Goal: Transaction & Acquisition: Purchase product/service

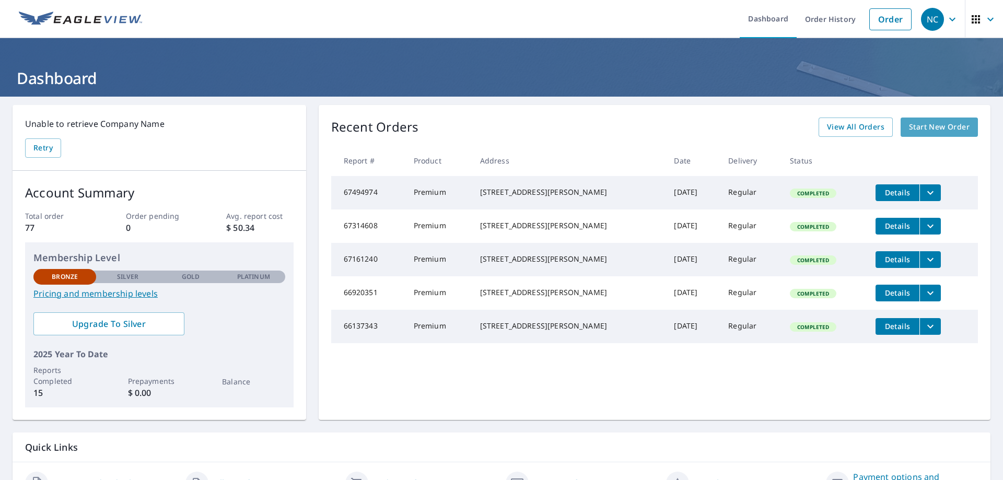
click at [934, 136] on link "Start New Order" at bounding box center [939, 127] width 77 height 19
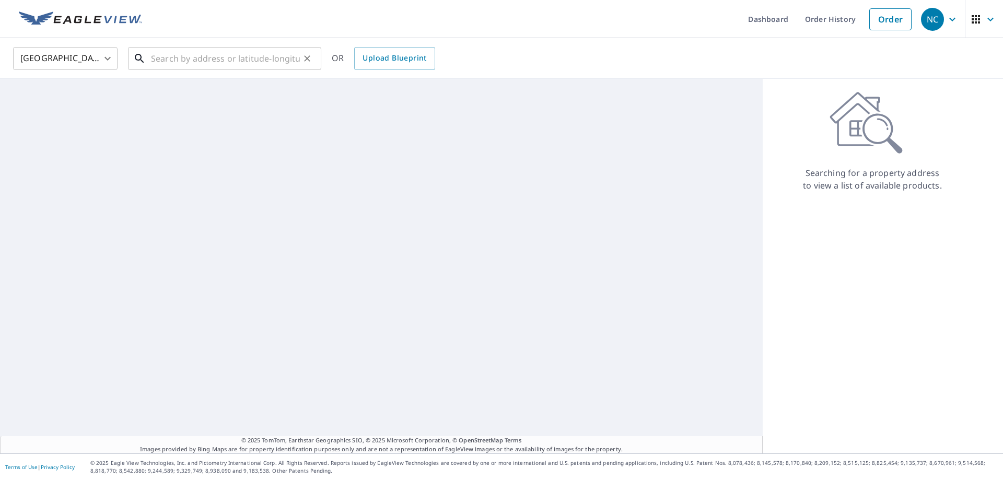
click at [192, 60] on input "text" at bounding box center [225, 58] width 149 height 29
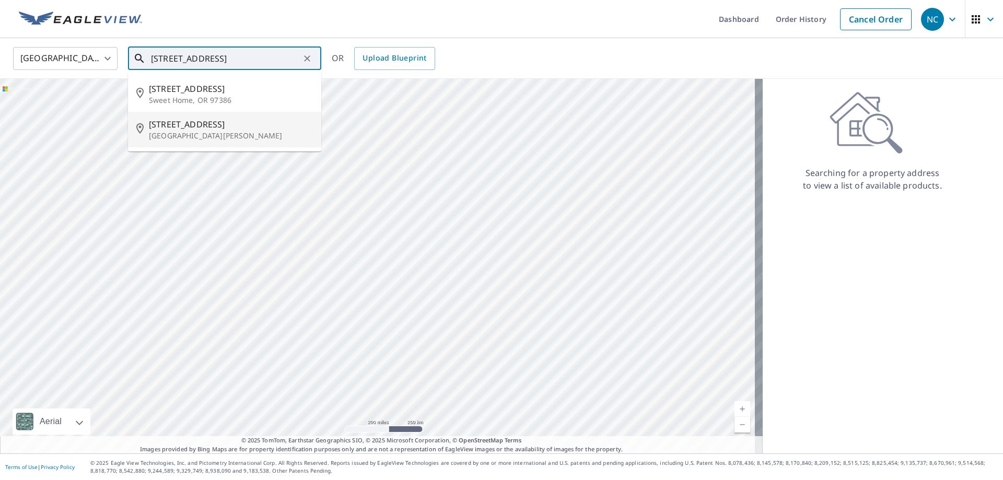
click at [195, 131] on p "[GEOGRAPHIC_DATA][PERSON_NAME]" at bounding box center [231, 136] width 164 height 10
type input "[STREET_ADDRESS][PERSON_NAME]"
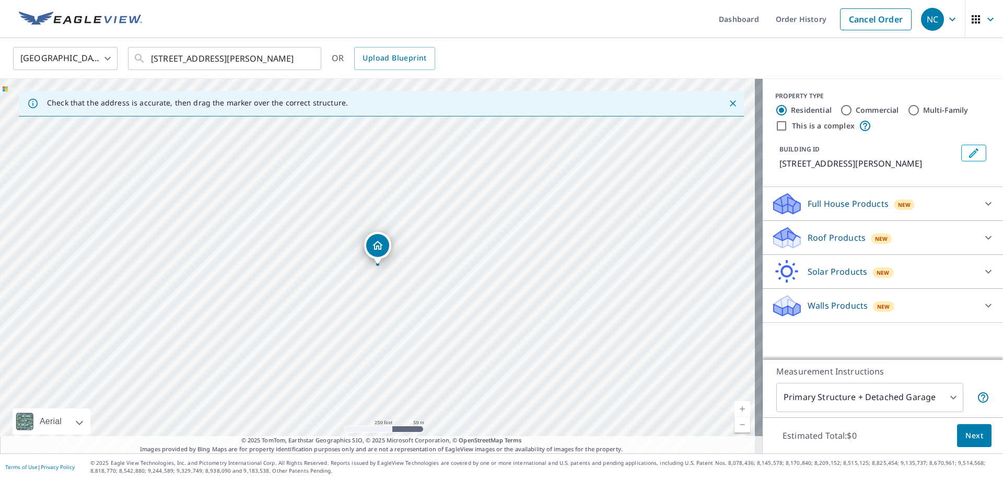
click at [850, 238] on p "Roof Products" at bounding box center [837, 237] width 58 height 13
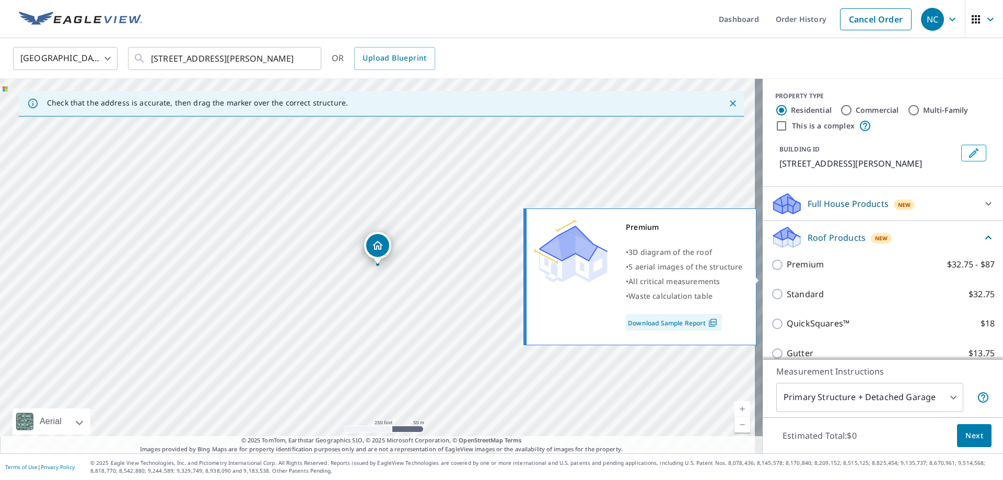
click at [771, 271] on input "Premium $32.75 - $87" at bounding box center [779, 265] width 16 height 13
checkbox input "true"
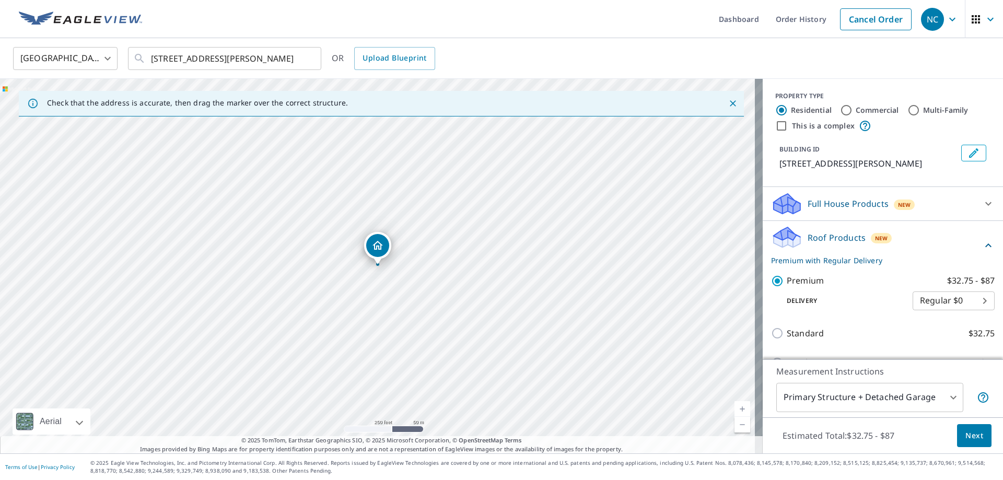
click at [944, 400] on body "NC [GEOGRAPHIC_DATA] Dashboard Order History Cancel Order NC [GEOGRAPHIC_DATA] …" at bounding box center [501, 240] width 1003 height 480
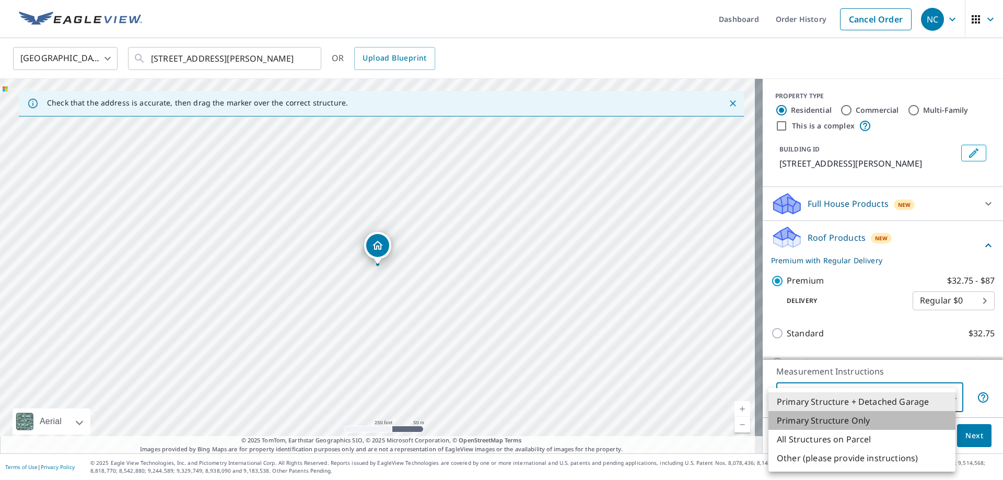
click at [903, 420] on li "Primary Structure Only" at bounding box center [862, 420] width 187 height 19
type input "2"
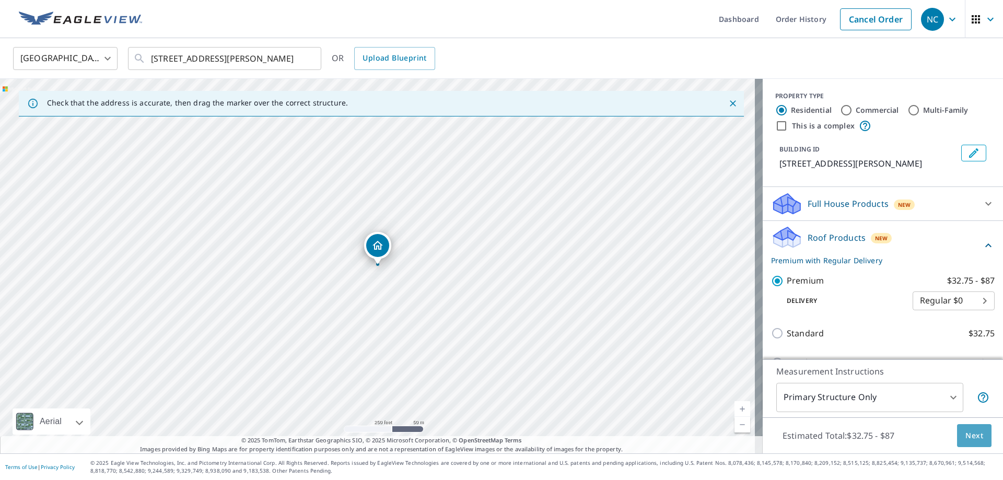
click at [966, 435] on span "Next" at bounding box center [975, 435] width 18 height 13
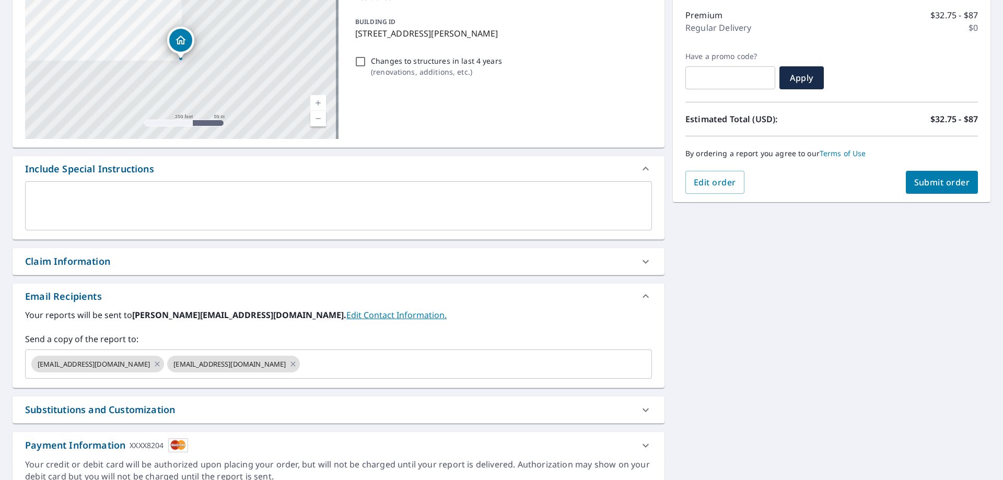
scroll to position [157, 0]
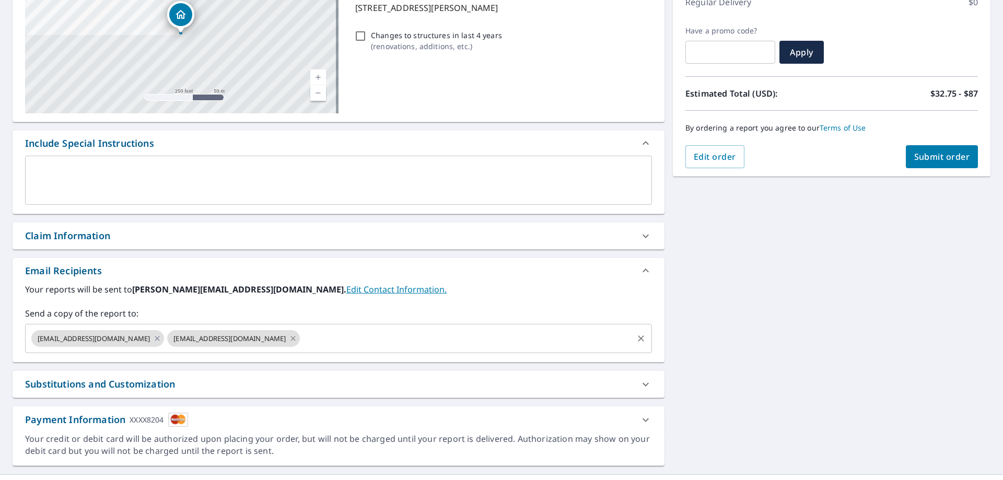
click at [289, 341] on icon at bounding box center [293, 338] width 8 height 11
click at [945, 144] on div "By ordering a report you agree to our Terms of Use" at bounding box center [832, 128] width 293 height 34
click at [940, 162] on button "Submit order" at bounding box center [942, 156] width 73 height 23
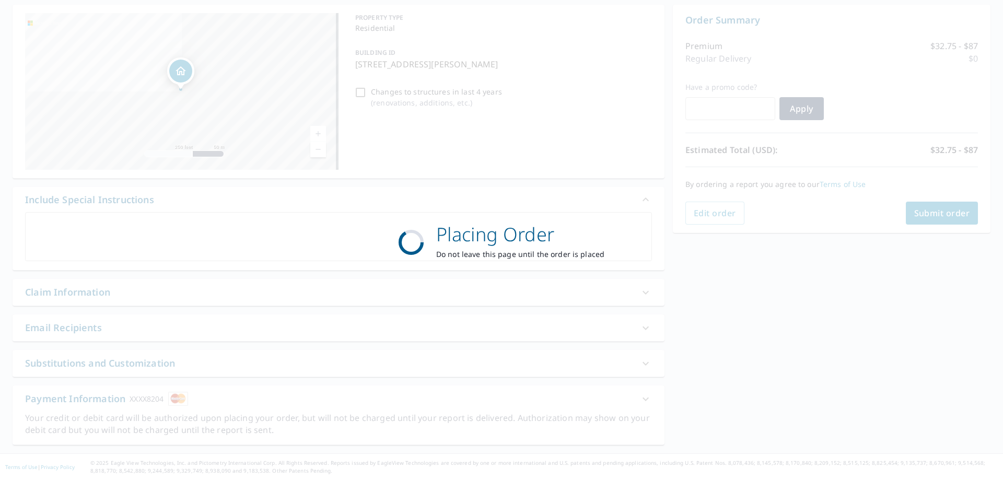
scroll to position [100, 0]
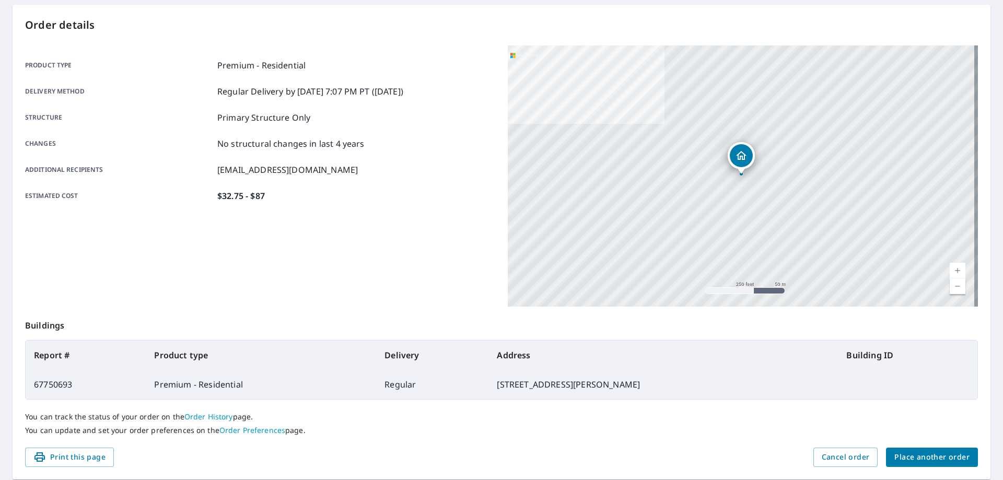
click at [925, 460] on span "Place another order" at bounding box center [932, 457] width 75 height 13
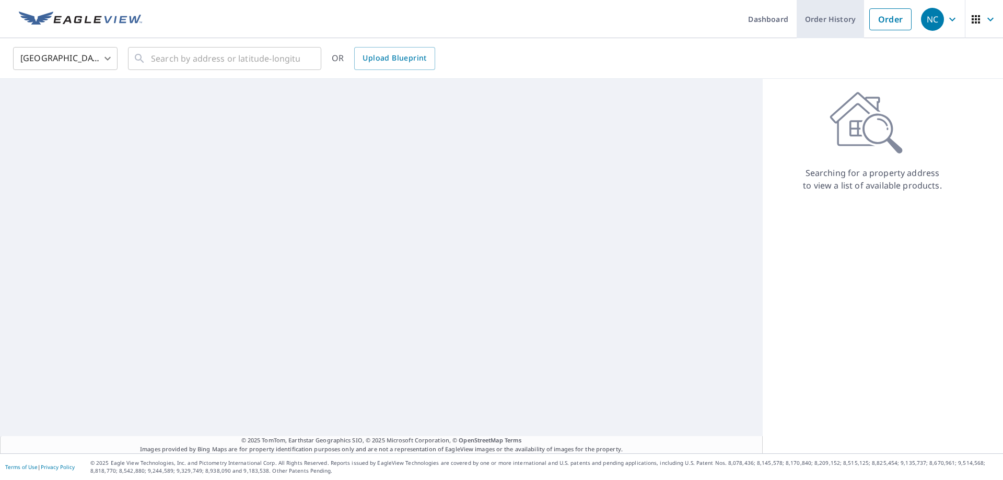
click at [847, 26] on link "Order History" at bounding box center [830, 19] width 67 height 38
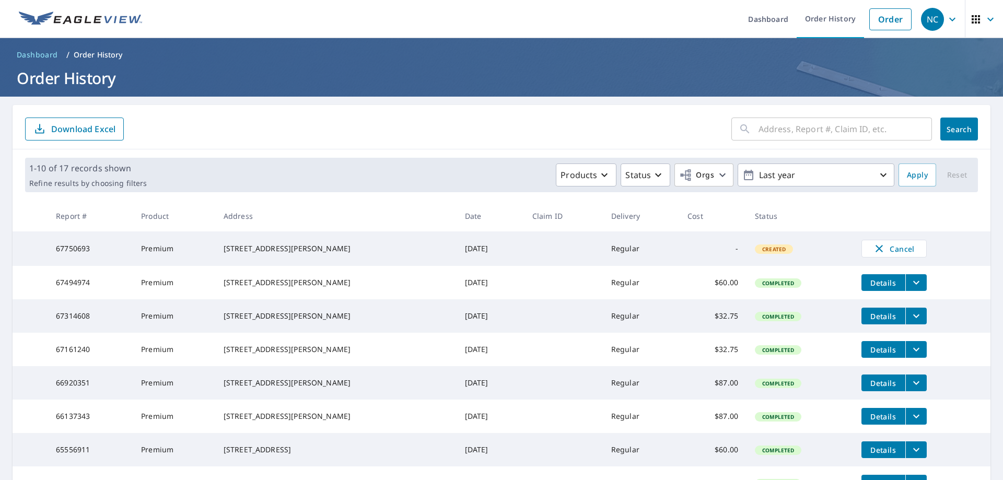
click at [764, 254] on div "Created" at bounding box center [774, 249] width 38 height 9
click at [392, 254] on div "[STREET_ADDRESS][PERSON_NAME]" at bounding box center [336, 248] width 225 height 10
click at [230, 254] on div "[STREET_ADDRESS][PERSON_NAME]" at bounding box center [336, 248] width 225 height 10
drag, startPoint x: 147, startPoint y: 258, endPoint x: 73, endPoint y: 251, distance: 74.0
click at [145, 258] on td "Premium" at bounding box center [174, 248] width 83 height 34
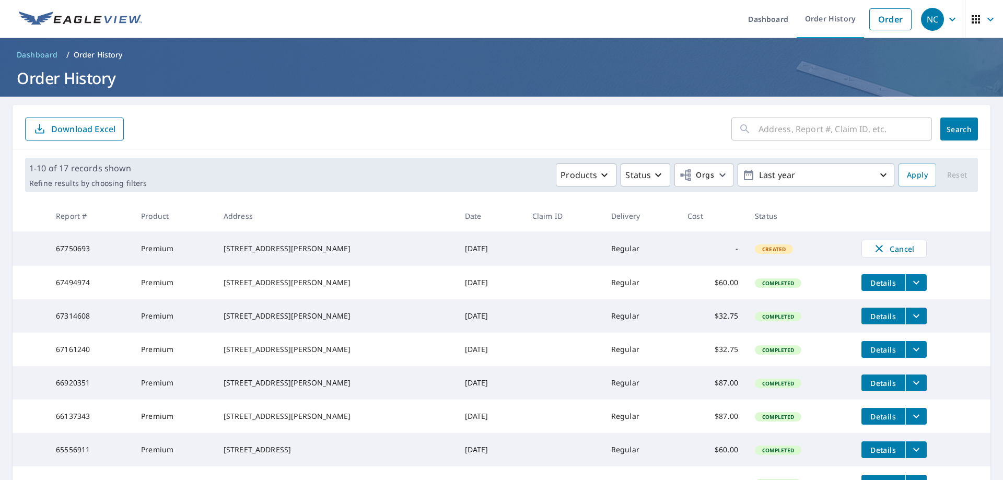
click at [60, 251] on td "67750693" at bounding box center [90, 248] width 85 height 34
click at [344, 250] on div "[STREET_ADDRESS][PERSON_NAME]" at bounding box center [336, 248] width 225 height 10
drag, startPoint x: 727, startPoint y: 242, endPoint x: 759, endPoint y: 241, distance: 31.4
click at [728, 242] on td "-" at bounding box center [712, 248] width 67 height 34
click at [767, 253] on span "Created" at bounding box center [774, 249] width 36 height 7
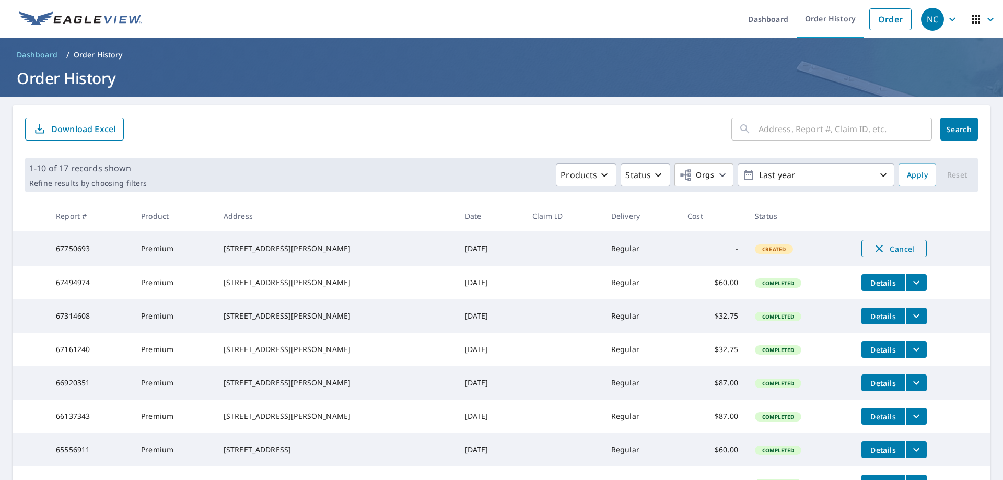
click at [862, 248] on button "Cancel" at bounding box center [894, 249] width 65 height 18
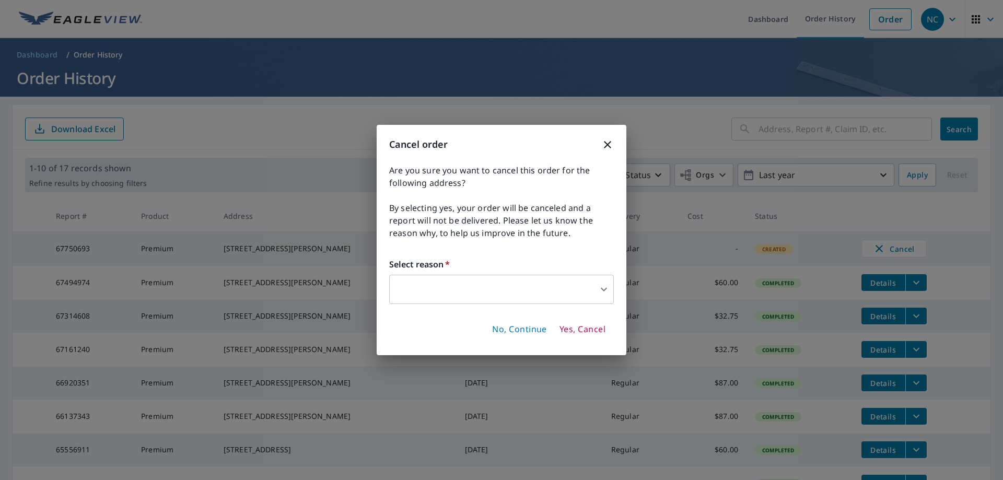
click at [525, 331] on span "No, Continue" at bounding box center [519, 329] width 55 height 11
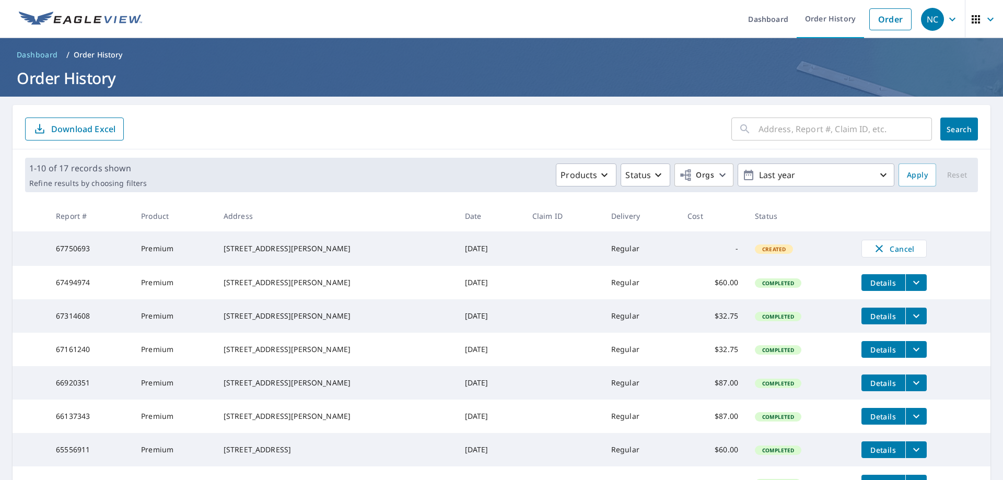
click at [759, 249] on span "Created" at bounding box center [774, 249] width 36 height 7
click at [882, 21] on link "Order" at bounding box center [890, 19] width 42 height 22
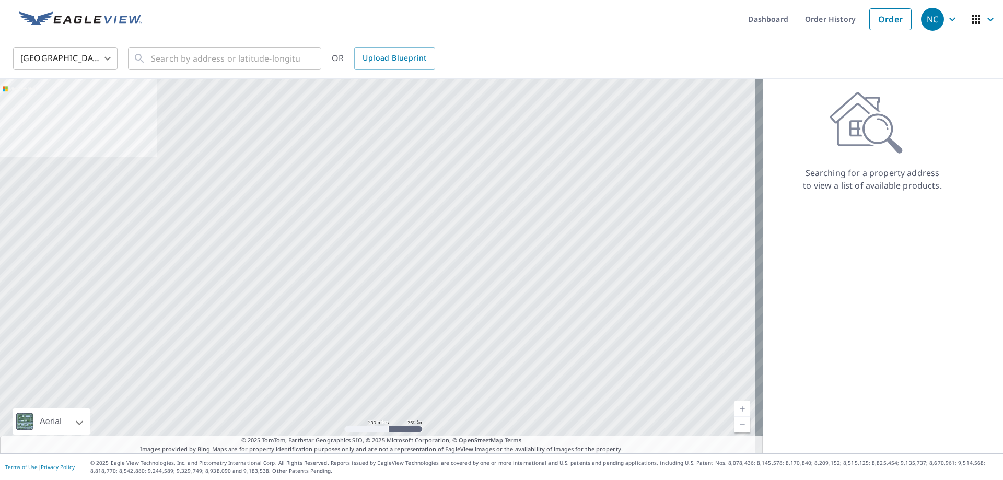
click at [937, 19] on span "NC" at bounding box center [941, 19] width 40 height 25
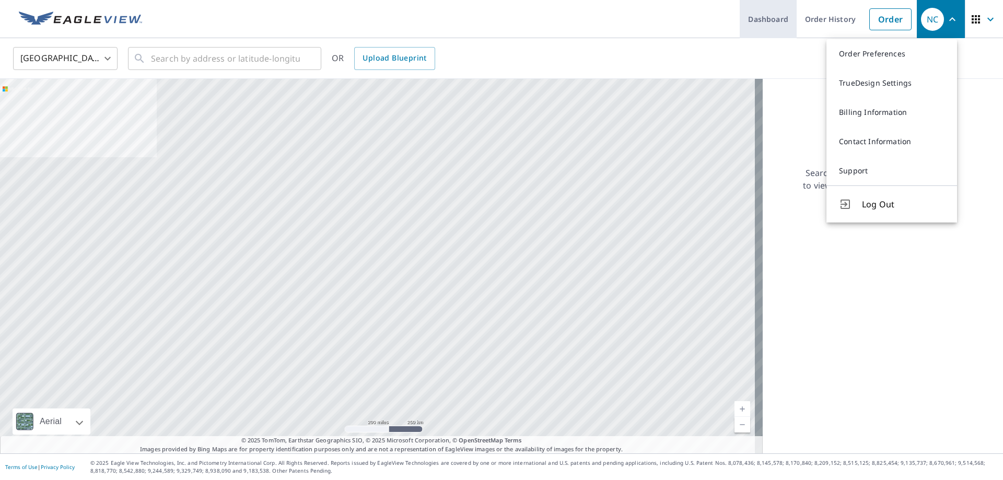
click at [759, 28] on link "Dashboard" at bounding box center [768, 19] width 57 height 38
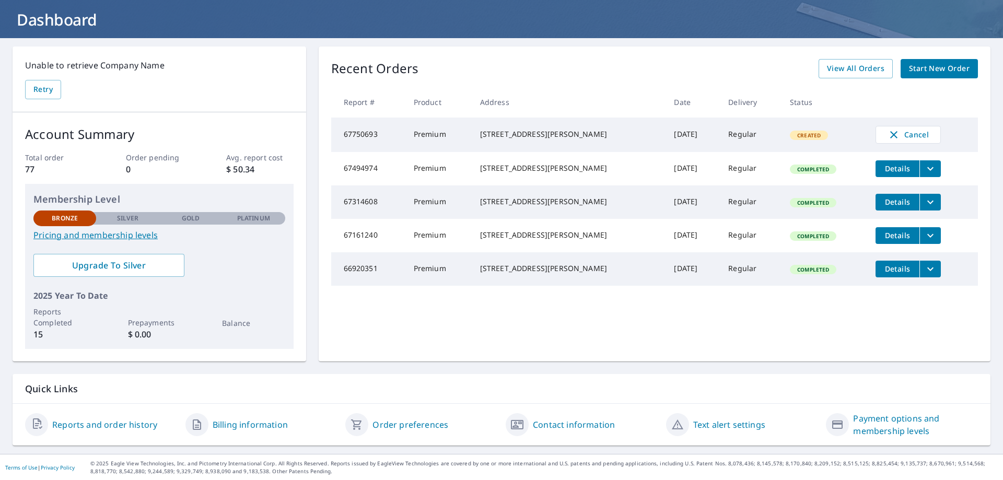
scroll to position [59, 0]
click at [890, 134] on icon "button" at bounding box center [893, 134] width 7 height 7
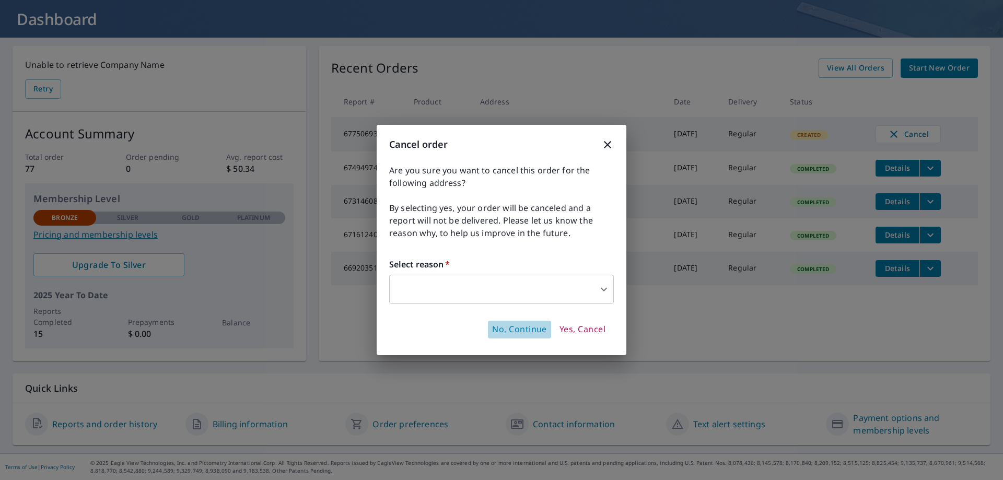
click at [514, 330] on span "No, Continue" at bounding box center [519, 329] width 55 height 11
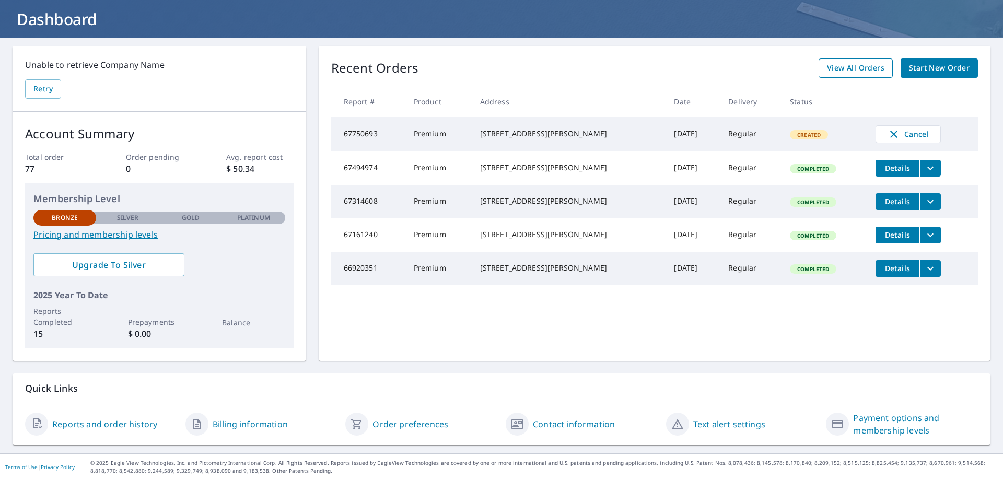
click at [852, 69] on span "View All Orders" at bounding box center [855, 68] width 57 height 13
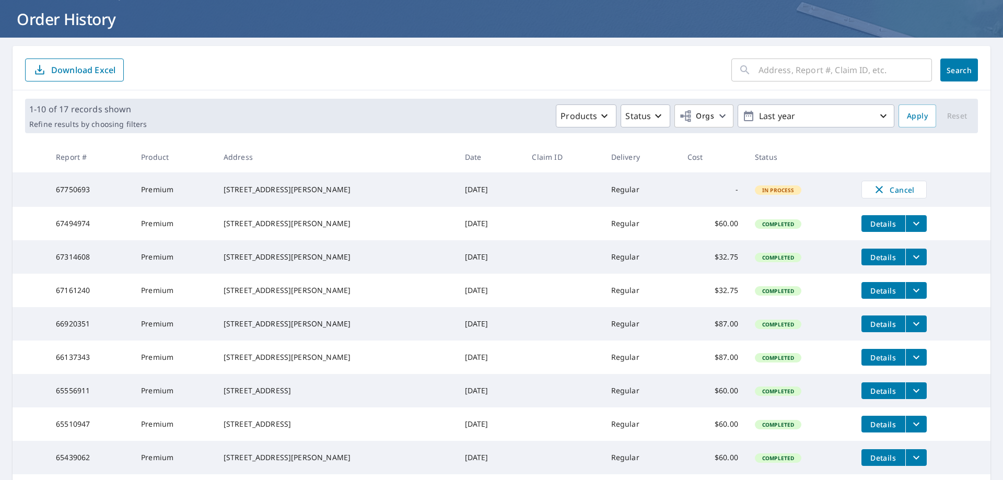
drag, startPoint x: 771, startPoint y: 200, endPoint x: 711, endPoint y: 193, distance: 60.5
click at [766, 200] on td "In Process" at bounding box center [800, 189] width 107 height 34
click at [711, 193] on td "-" at bounding box center [712, 189] width 67 height 34
click at [632, 192] on td "Regular" at bounding box center [641, 189] width 76 height 34
click at [600, 117] on icon "button" at bounding box center [604, 116] width 13 height 13
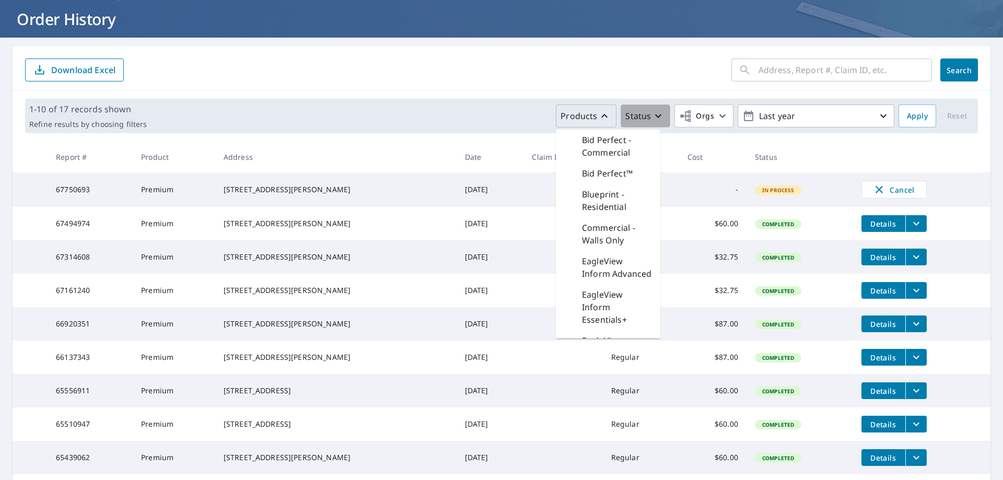
click at [652, 112] on icon "button" at bounding box center [658, 116] width 13 height 13
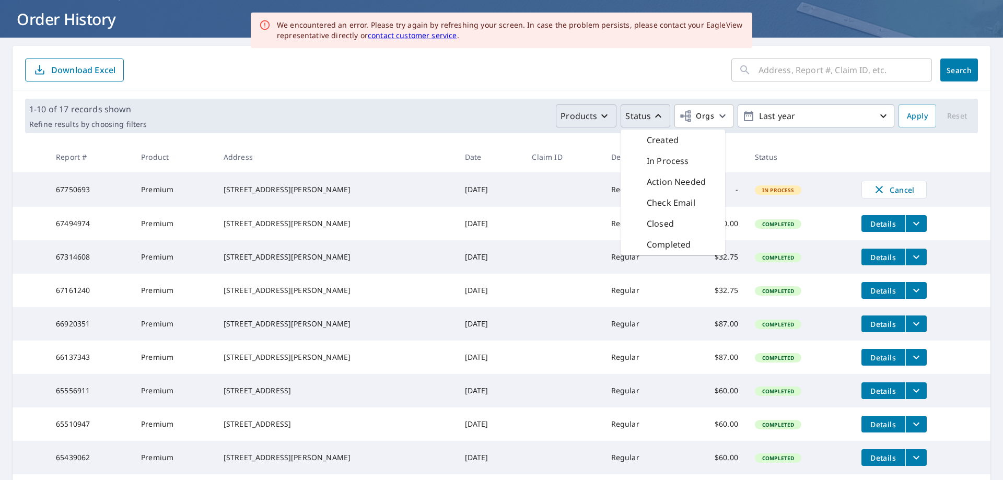
click at [658, 164] on p "In Process" at bounding box center [668, 161] width 42 height 13
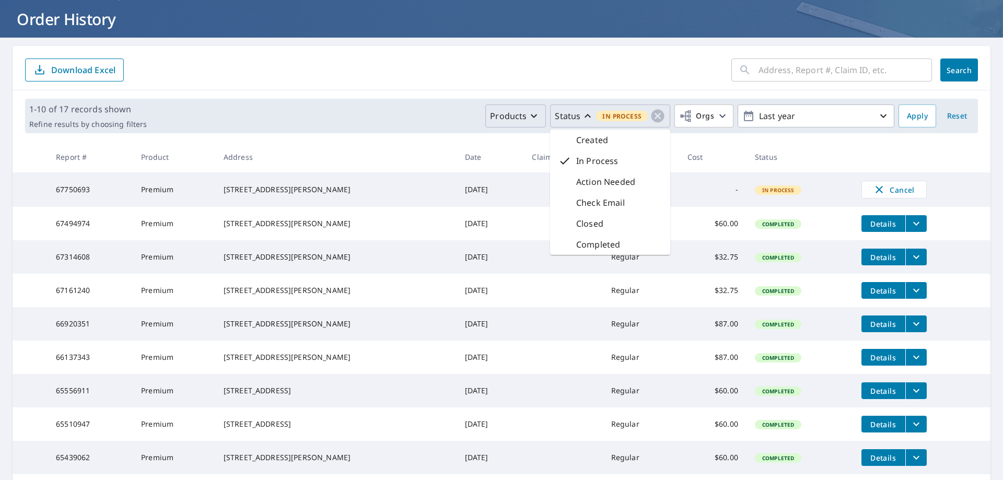
click at [825, 149] on th "Status" at bounding box center [800, 157] width 107 height 31
click at [759, 194] on span "In Process" at bounding box center [778, 190] width 45 height 7
click at [760, 194] on span "In Process" at bounding box center [778, 190] width 45 height 7
click at [307, 190] on div "[STREET_ADDRESS][PERSON_NAME]" at bounding box center [336, 189] width 225 height 10
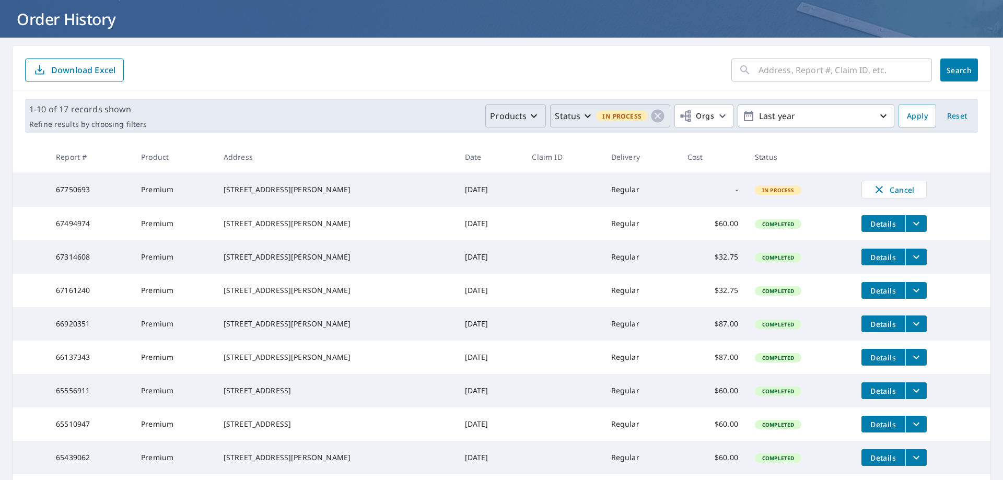
drag, startPoint x: 159, startPoint y: 191, endPoint x: 54, endPoint y: 198, distance: 104.7
click at [156, 191] on td "Premium" at bounding box center [174, 189] width 83 height 34
click at [54, 198] on td "67750693" at bounding box center [90, 189] width 85 height 34
click at [220, 196] on td "[STREET_ADDRESS][PERSON_NAME]" at bounding box center [335, 189] width 241 height 34
drag, startPoint x: 498, startPoint y: 195, endPoint x: 550, endPoint y: 200, distance: 51.9
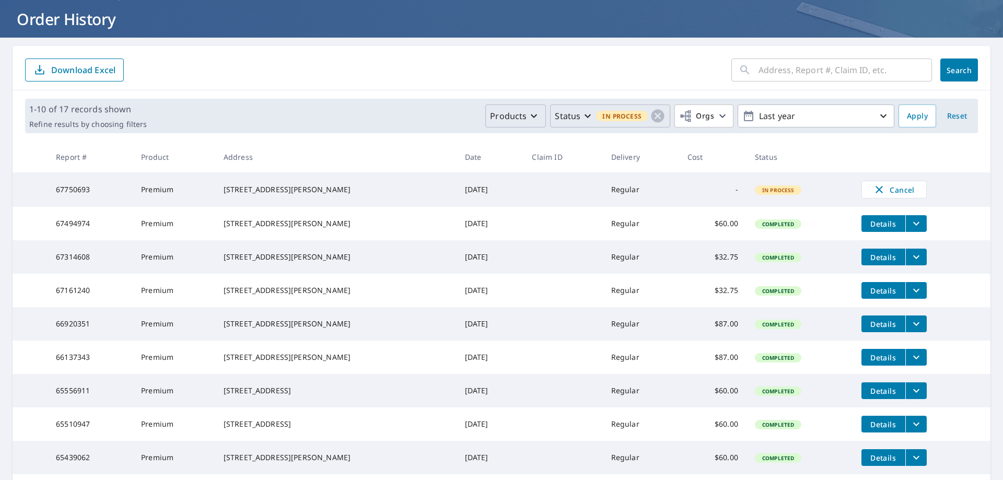
click at [516, 196] on tr "67750693 Premium [STREET_ADDRESS][PERSON_NAME] [DATE] Regular - In Process Canc…" at bounding box center [502, 189] width 978 height 34
click at [754, 199] on td "In Process" at bounding box center [800, 189] width 107 height 34
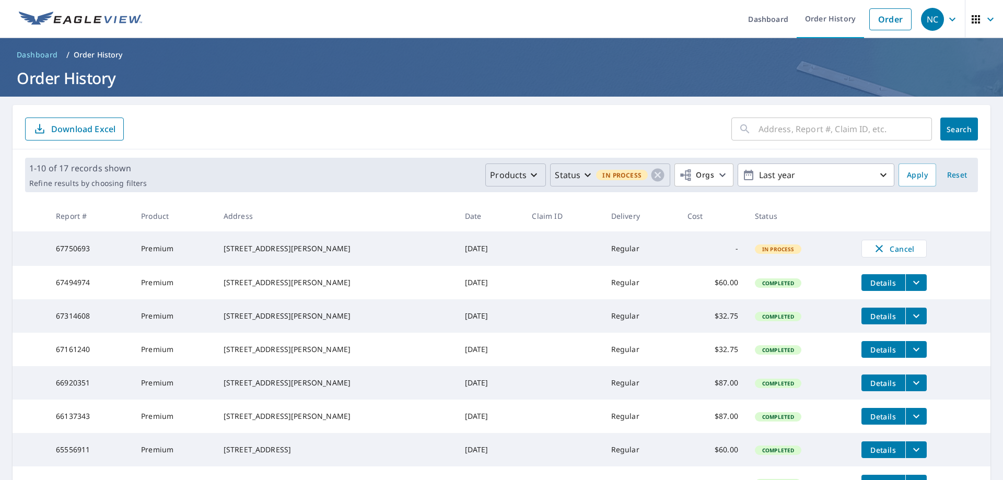
click at [859, 205] on th at bounding box center [921, 216] width 137 height 31
click at [765, 21] on link "Dashboard" at bounding box center [768, 19] width 57 height 38
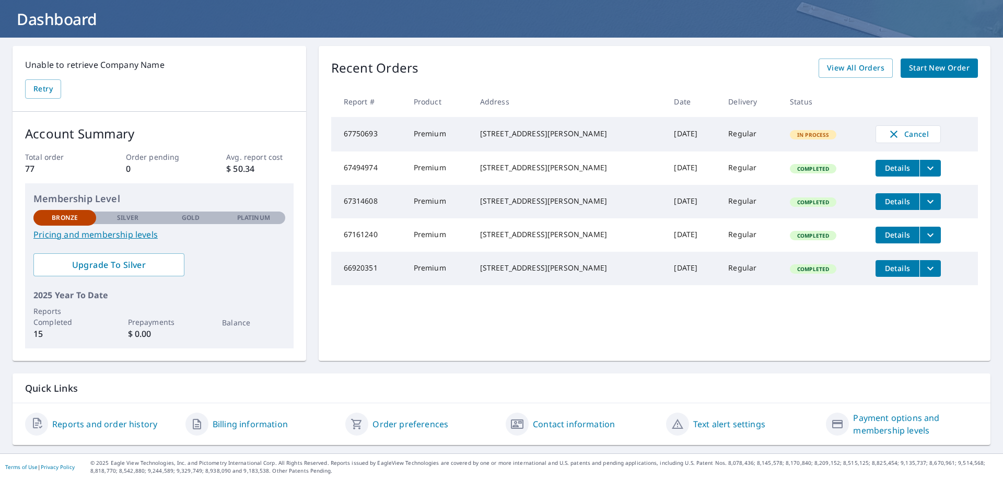
scroll to position [59, 0]
click at [503, 139] on div "[STREET_ADDRESS][PERSON_NAME]" at bounding box center [569, 134] width 178 height 10
click at [720, 134] on td "Regular" at bounding box center [751, 134] width 62 height 34
click at [804, 135] on span "In Process" at bounding box center [813, 134] width 45 height 7
click at [857, 135] on td "In Process" at bounding box center [825, 134] width 86 height 34
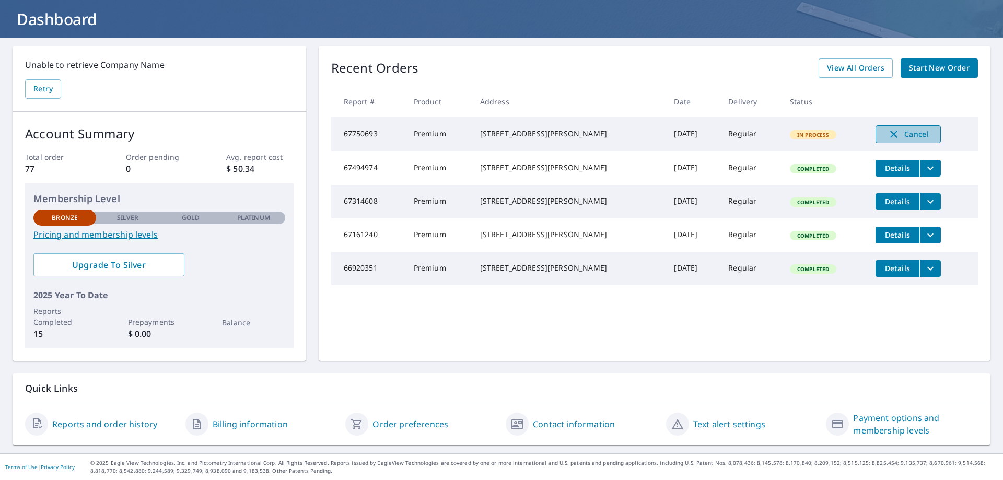
click at [890, 134] on icon "button" at bounding box center [894, 134] width 13 height 13
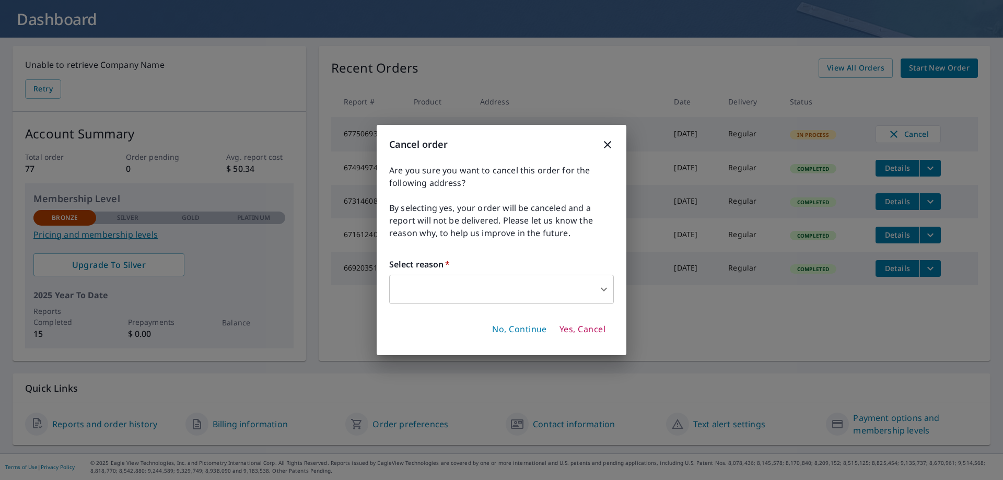
click at [581, 336] on button "Yes, Cancel" at bounding box center [582, 330] width 54 height 18
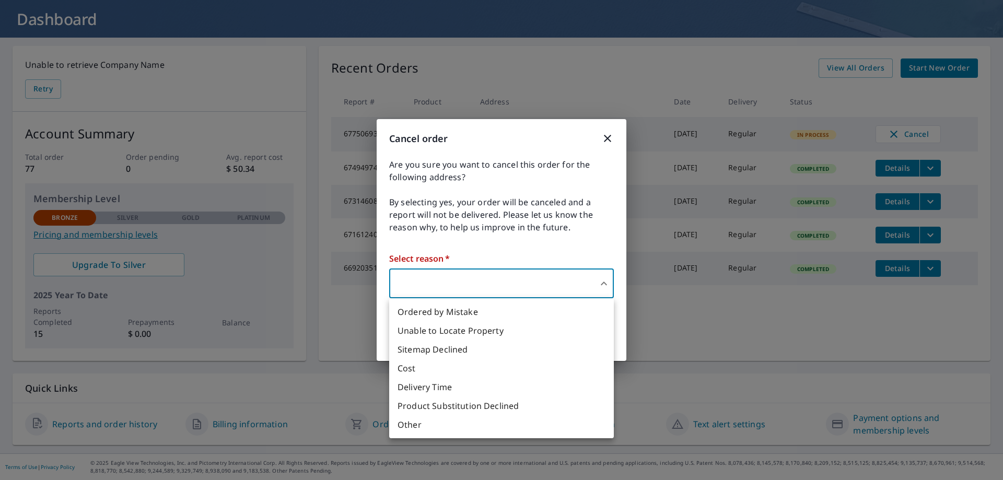
click at [610, 281] on body "NC [GEOGRAPHIC_DATA] Dashboard Order History Order NC Dashboard Unable to retri…" at bounding box center [501, 240] width 1003 height 480
click at [422, 428] on li "Other" at bounding box center [501, 424] width 225 height 19
type input "36"
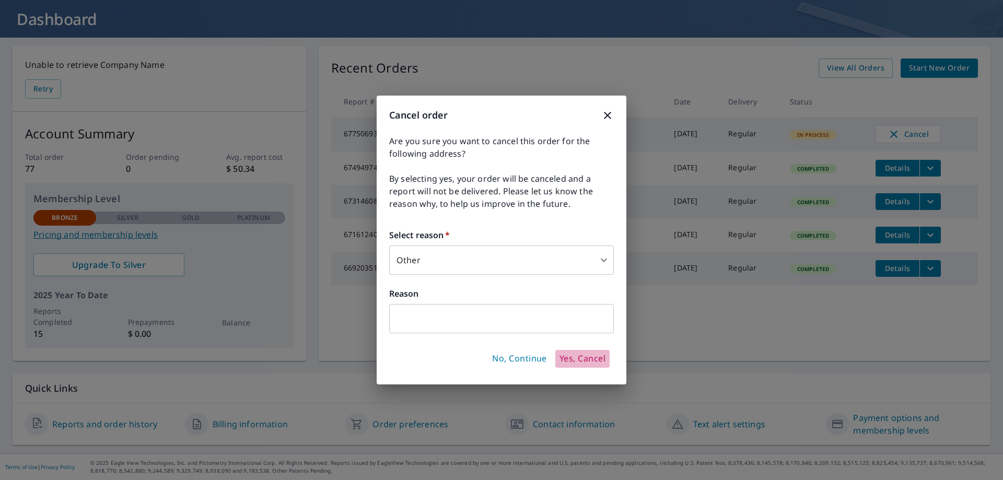
click at [571, 358] on span "Yes, Cancel" at bounding box center [583, 358] width 46 height 11
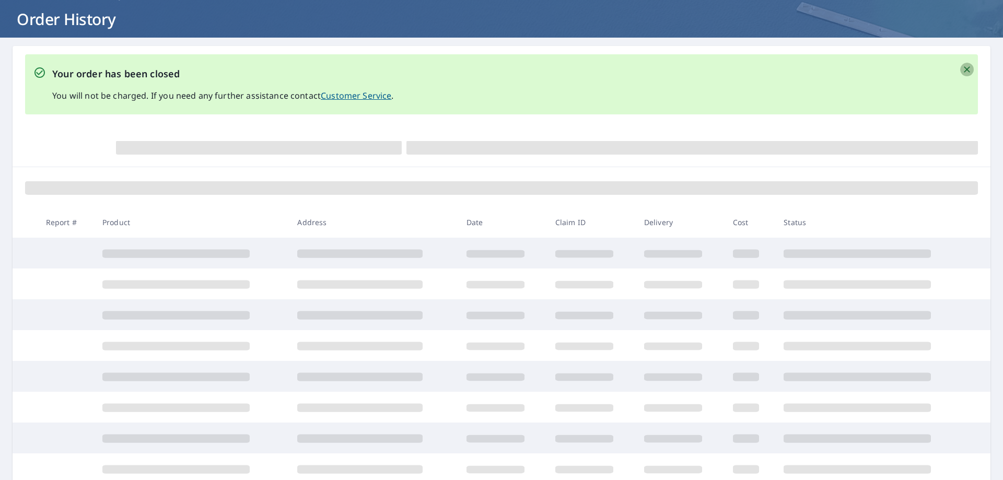
click at [964, 71] on icon "Close" at bounding box center [967, 69] width 6 height 6
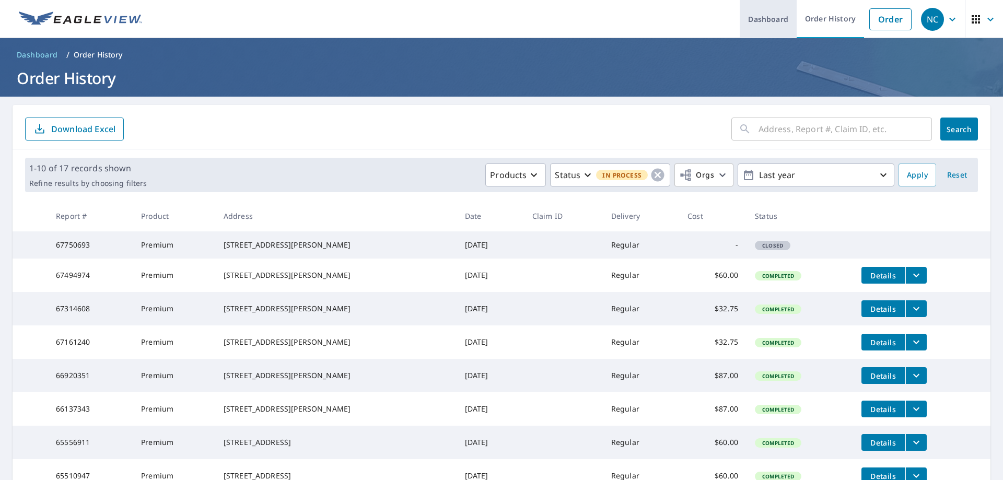
click at [779, 20] on link "Dashboard" at bounding box center [768, 19] width 57 height 38
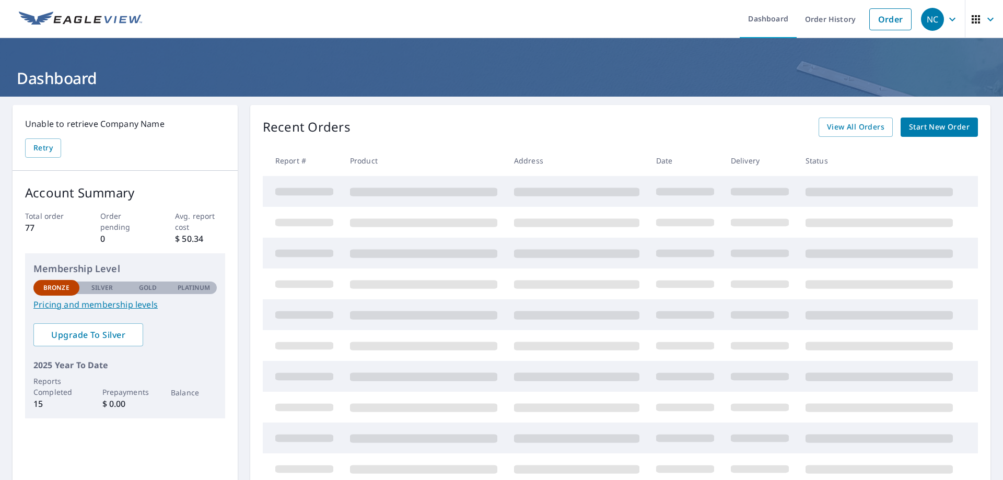
click at [934, 123] on span "Start New Order" at bounding box center [939, 127] width 61 height 13
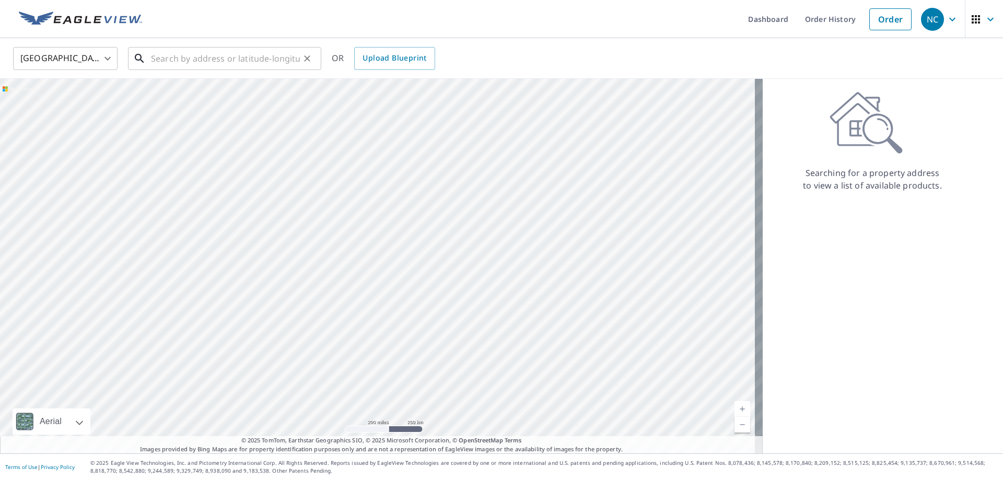
click at [178, 62] on input "text" at bounding box center [225, 58] width 149 height 29
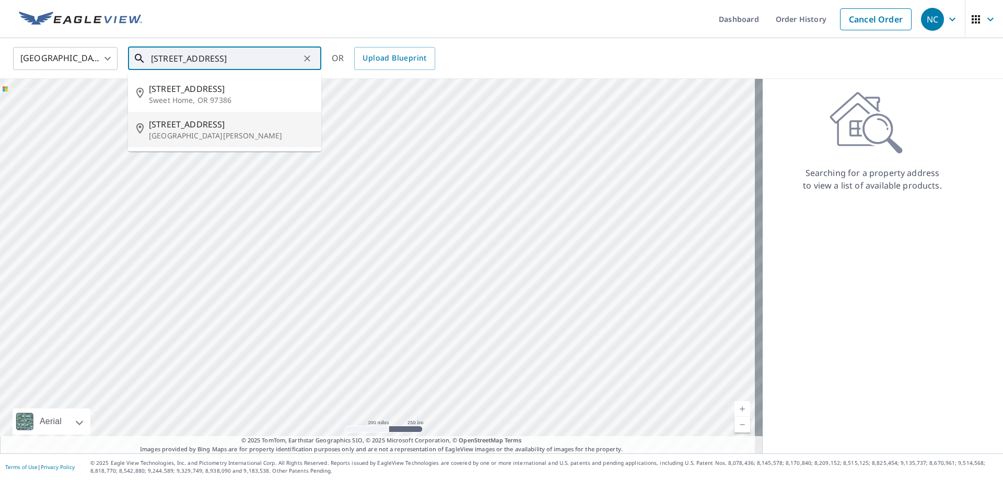
click at [220, 131] on p "[GEOGRAPHIC_DATA][PERSON_NAME]" at bounding box center [231, 136] width 164 height 10
type input "[STREET_ADDRESS][PERSON_NAME]"
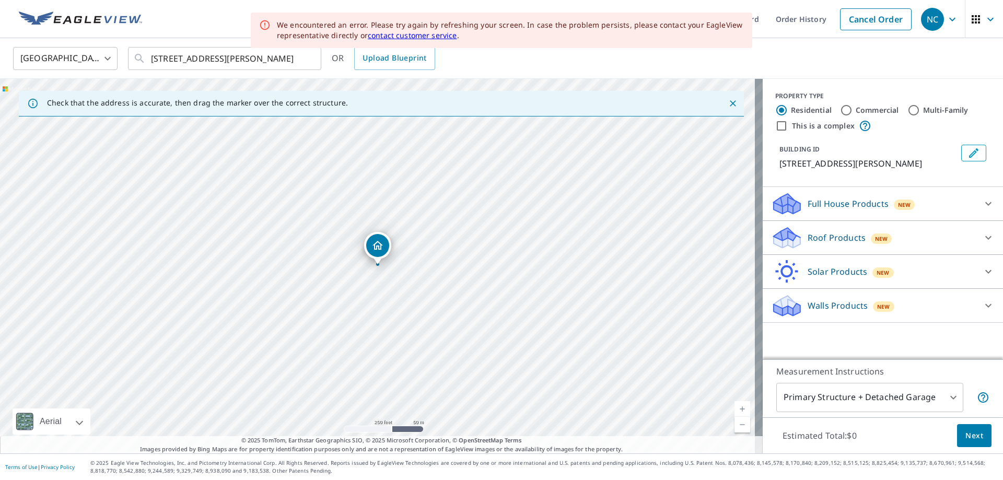
click at [887, 239] on div "Roof Products New" at bounding box center [873, 238] width 205 height 25
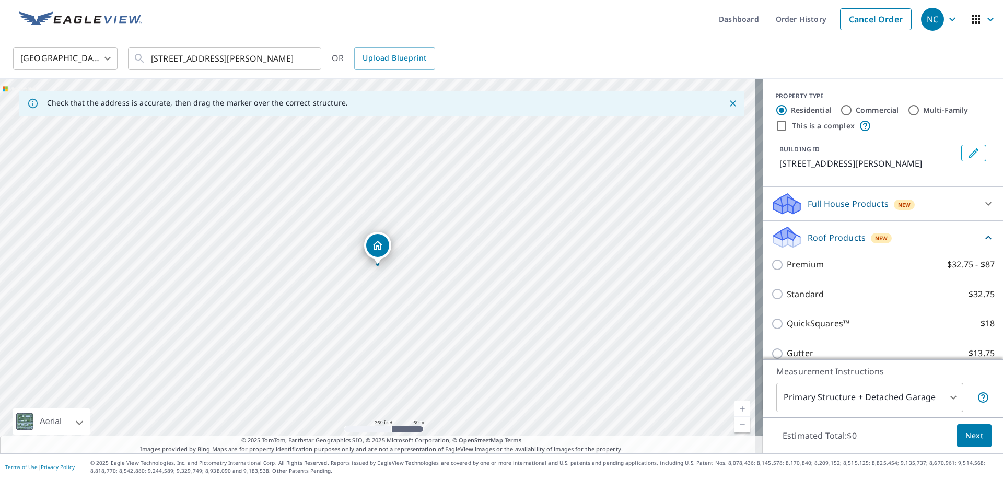
click at [943, 399] on body "NC [GEOGRAPHIC_DATA] Dashboard Order History Cancel Order NC [GEOGRAPHIC_DATA] …" at bounding box center [501, 240] width 1003 height 480
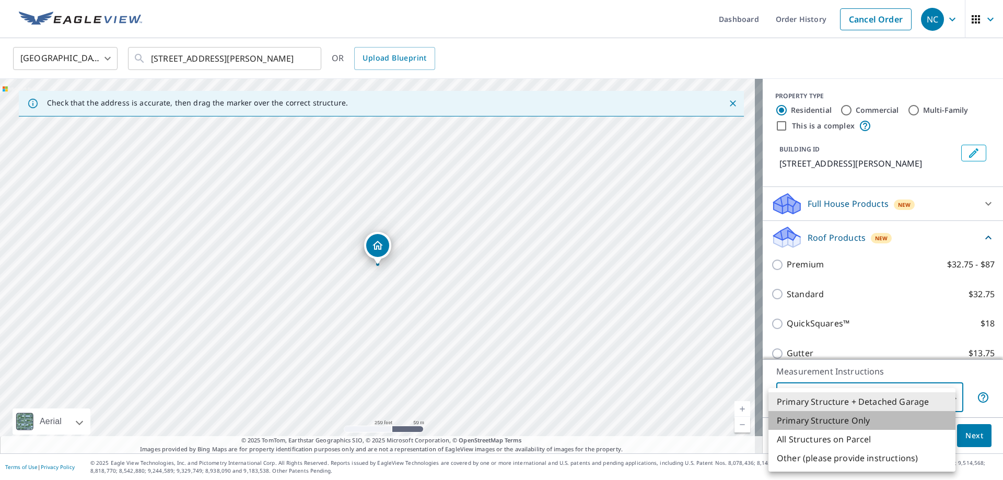
click at [887, 421] on li "Primary Structure Only" at bounding box center [862, 420] width 187 height 19
type input "2"
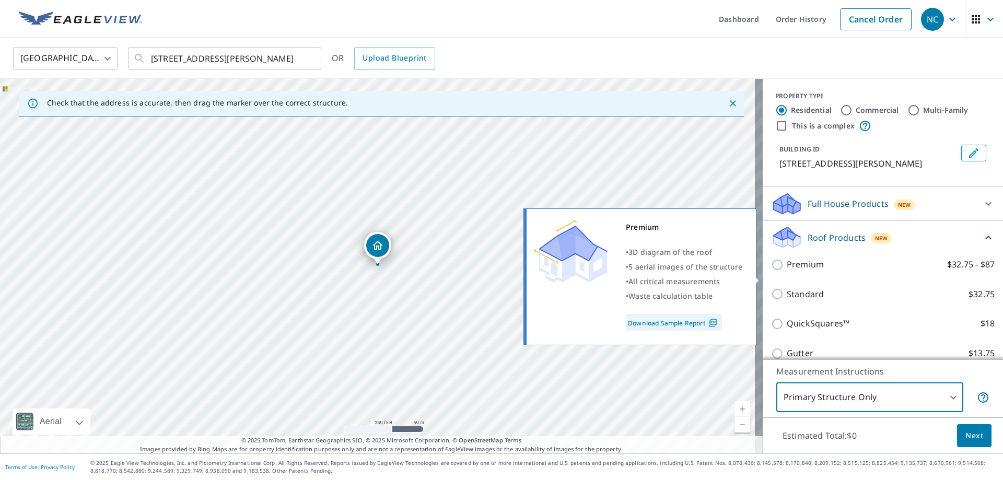
click at [771, 271] on input "Premium $32.75 - $87" at bounding box center [779, 265] width 16 height 13
checkbox input "true"
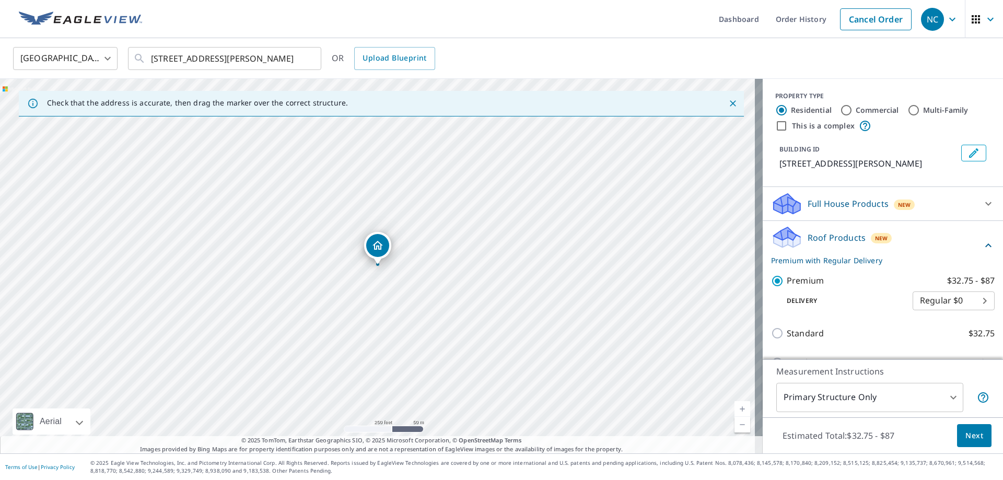
click at [969, 438] on span "Next" at bounding box center [975, 435] width 18 height 13
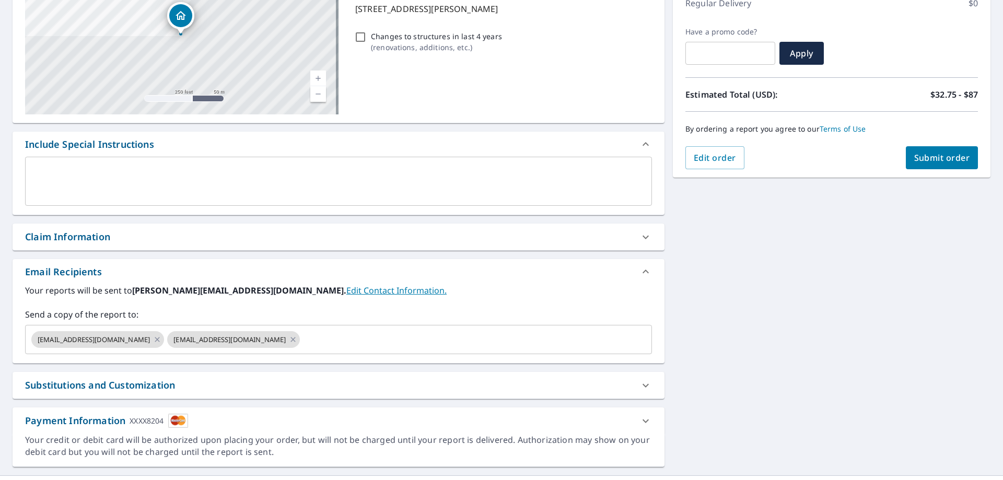
scroll to position [157, 0]
click at [289, 341] on icon at bounding box center [293, 338] width 8 height 11
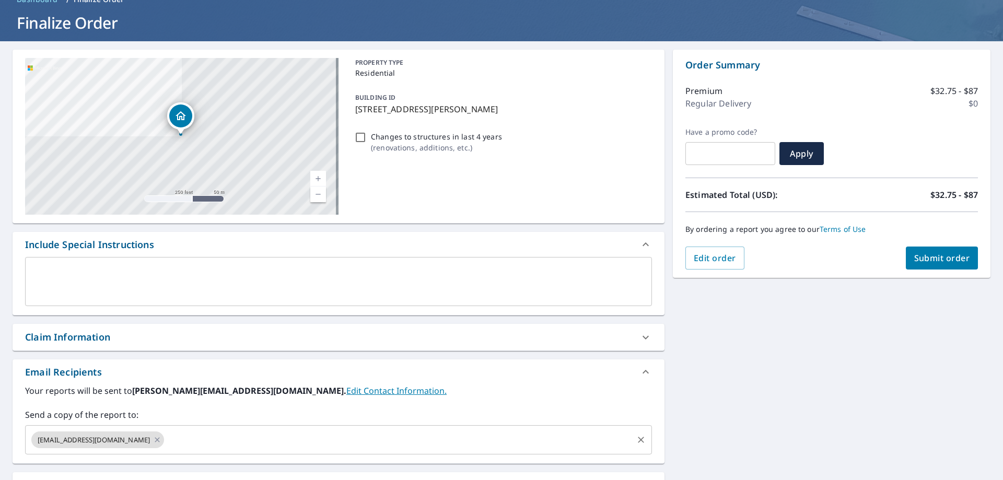
scroll to position [104, 0]
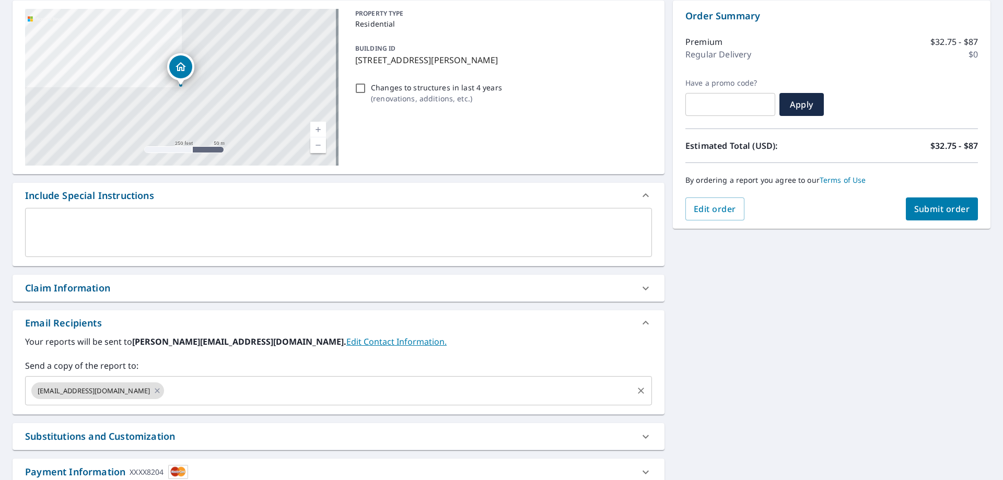
click at [919, 222] on div "Order Summary Premium $32.75 - $87 Regular Delivery $0 Have a promo code? ​ App…" at bounding box center [832, 115] width 318 height 228
click at [922, 216] on button "Submit order" at bounding box center [942, 209] width 73 height 23
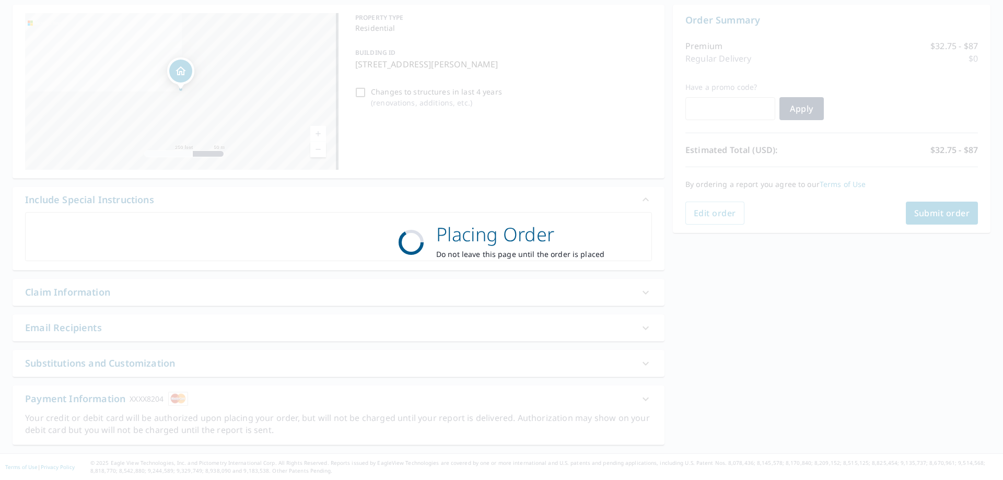
scroll to position [100, 0]
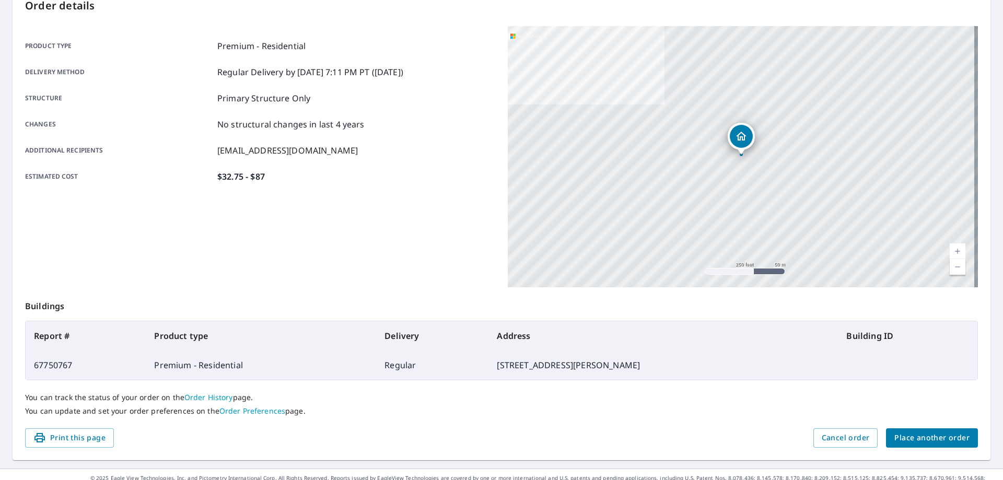
scroll to position [135, 0]
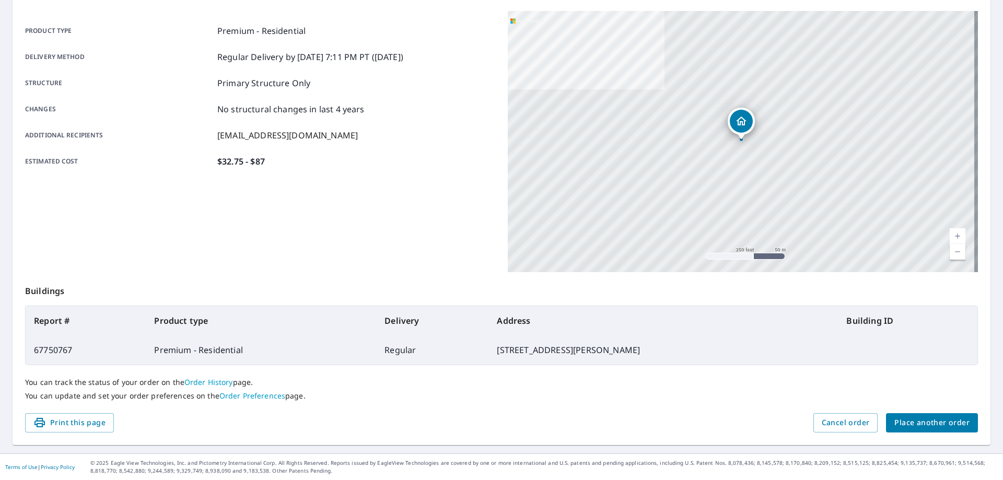
click at [211, 384] on link "Order History" at bounding box center [208, 382] width 49 height 10
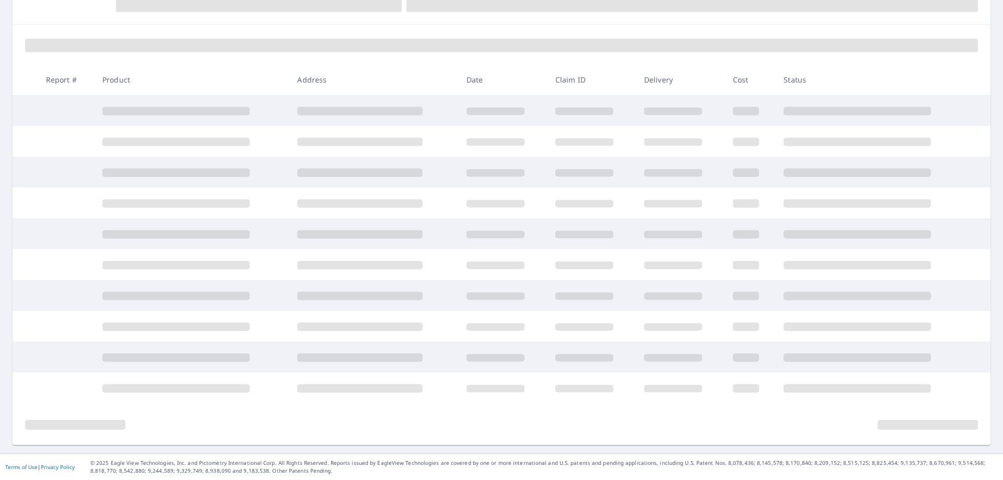
scroll to position [125, 0]
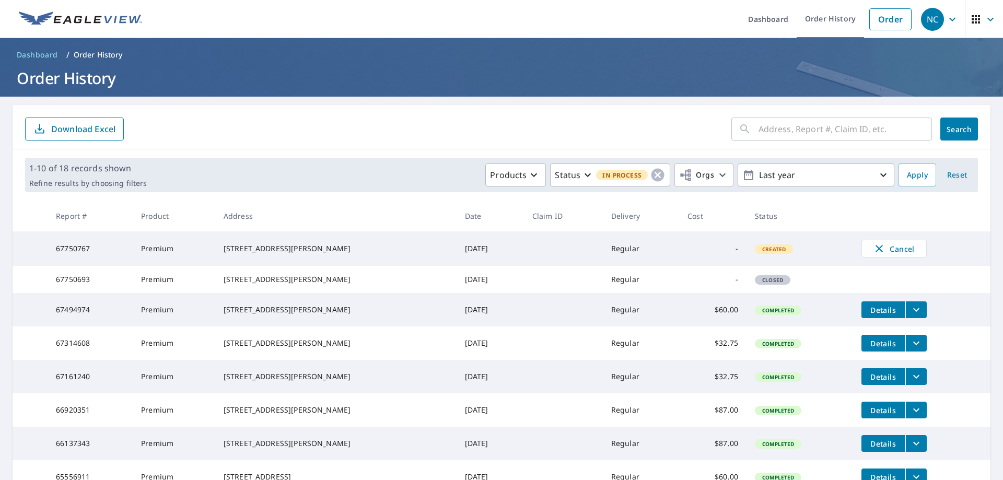
click at [946, 22] on icon "button" at bounding box center [952, 19] width 13 height 13
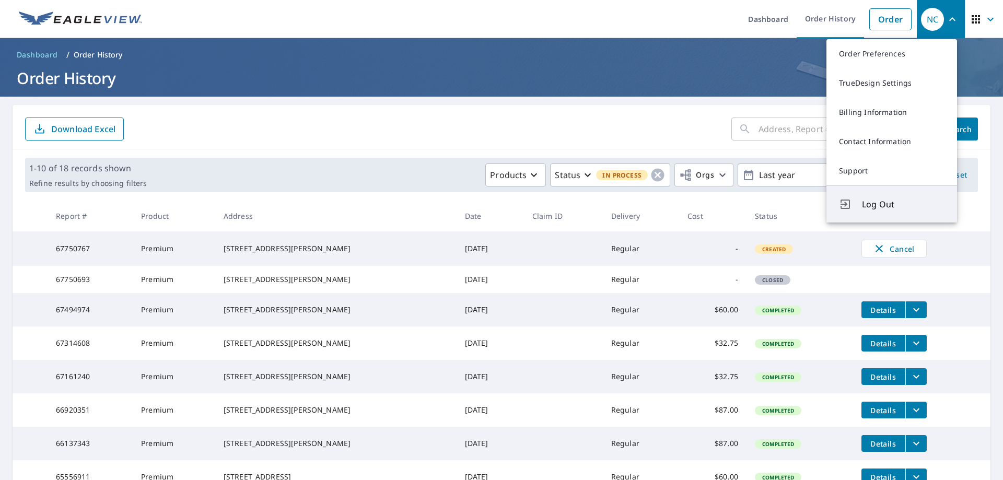
click at [873, 211] on button "Log Out" at bounding box center [892, 203] width 131 height 37
